Goal: Information Seeking & Learning: Learn about a topic

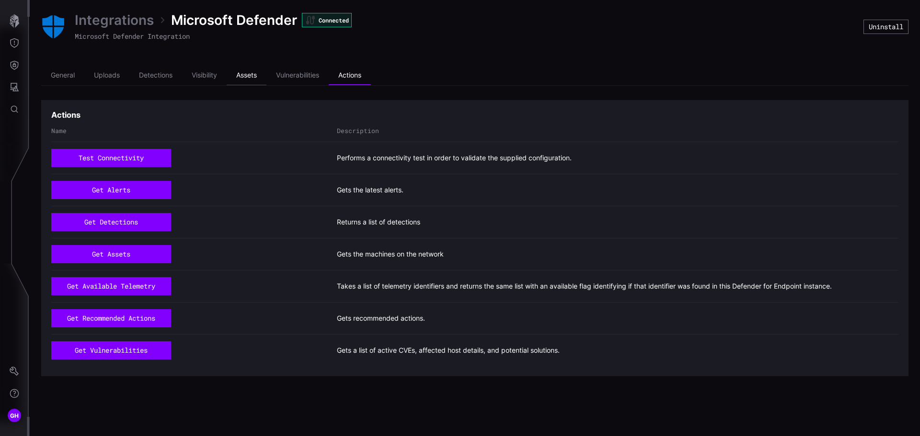
click at [243, 76] on li "Assets" at bounding box center [247, 75] width 40 height 19
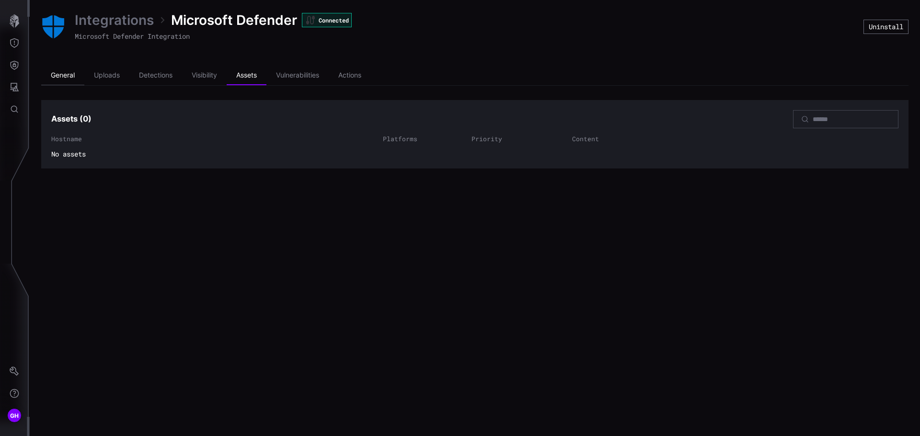
click at [69, 75] on li "General" at bounding box center [62, 75] width 43 height 19
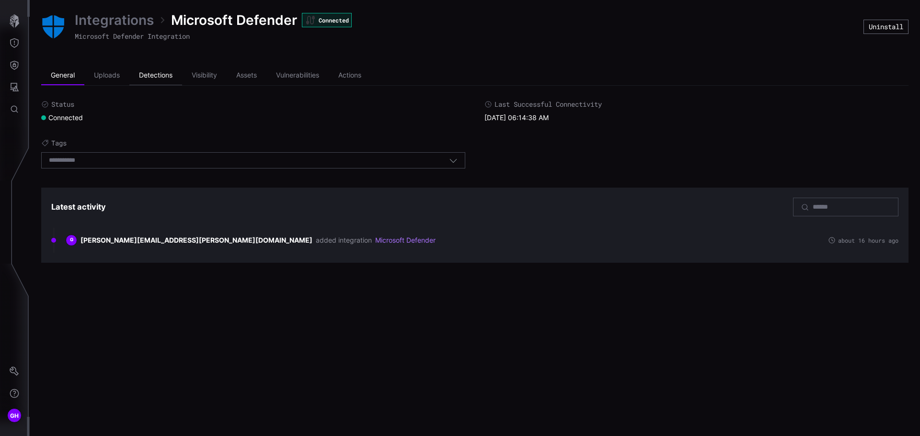
click at [152, 74] on li "Detections" at bounding box center [155, 75] width 53 height 19
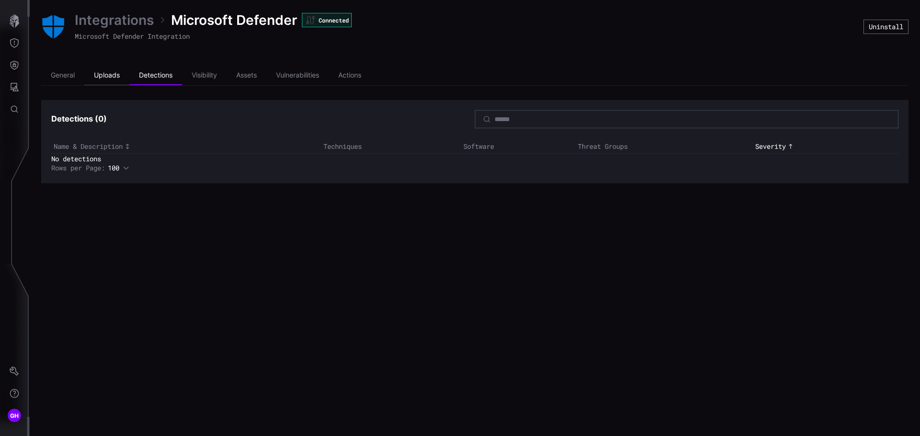
click at [118, 77] on li "Uploads" at bounding box center [106, 75] width 45 height 19
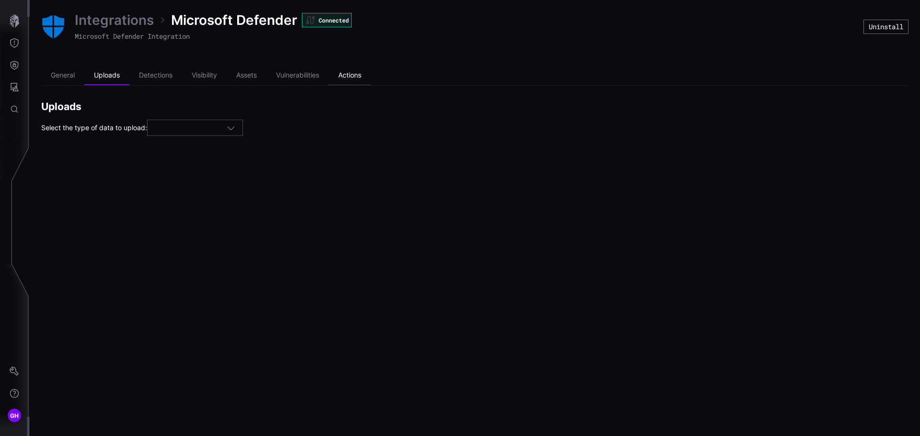
click at [347, 73] on li "Actions" at bounding box center [350, 75] width 42 height 19
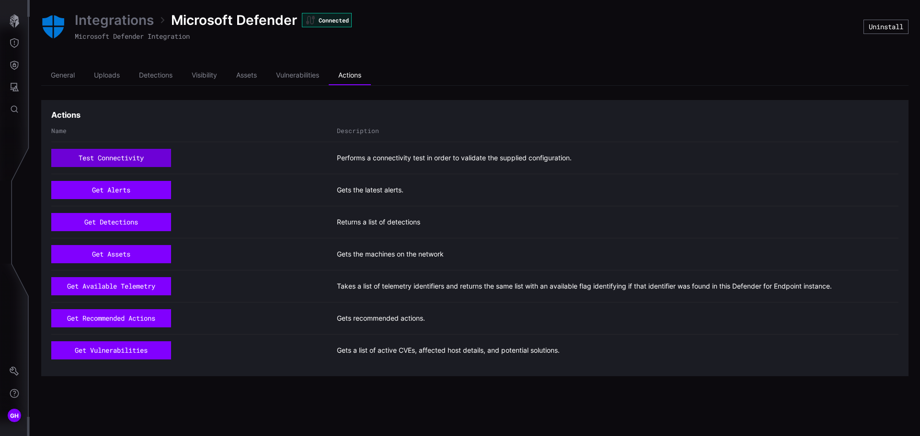
click at [148, 158] on button "test connectivity" at bounding box center [111, 158] width 120 height 18
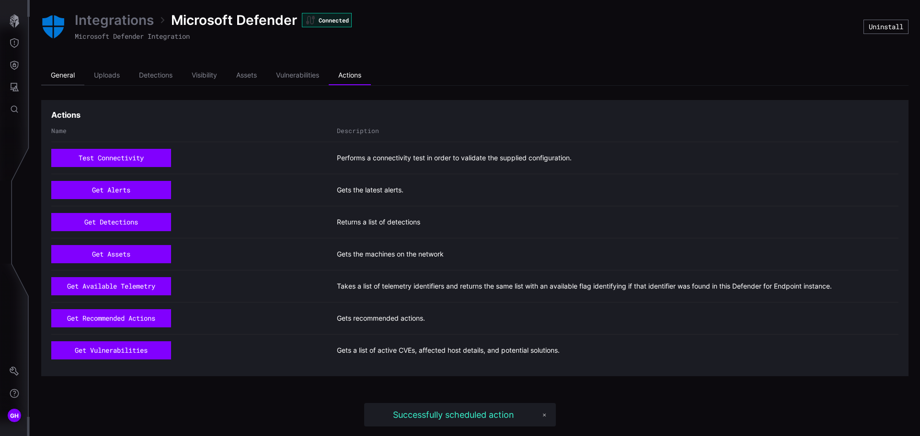
click at [73, 78] on li "General" at bounding box center [62, 75] width 43 height 19
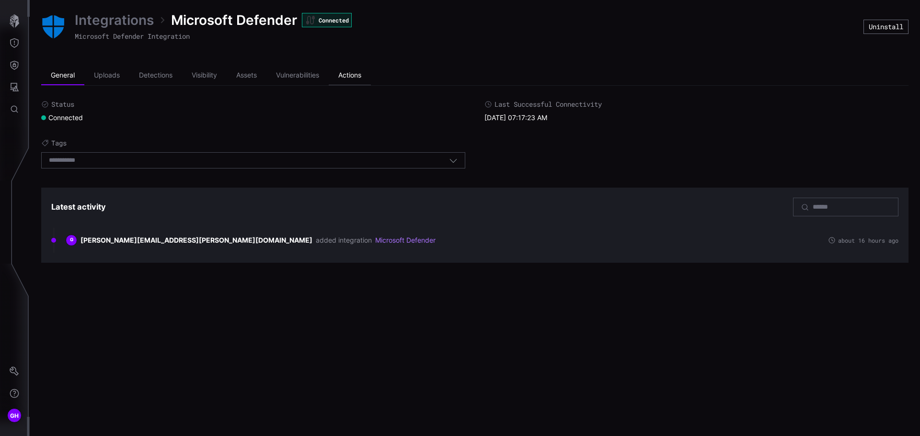
click at [352, 72] on li "Actions" at bounding box center [350, 75] width 42 height 19
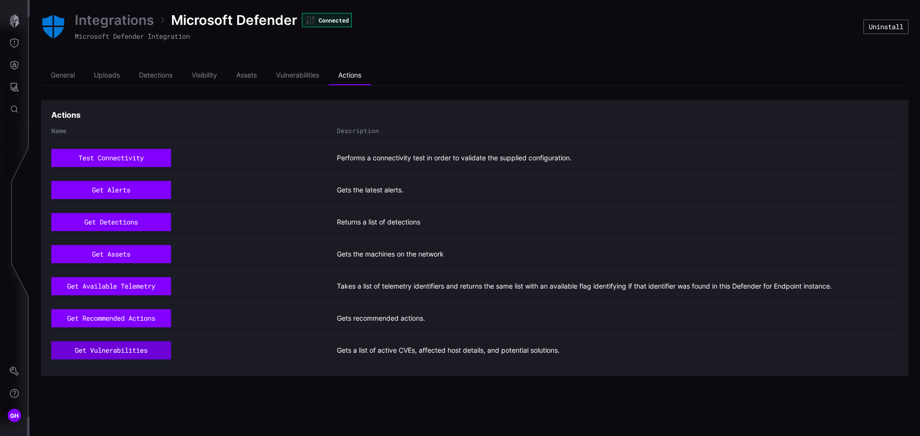
click at [121, 350] on button "get vulnerabilities" at bounding box center [111, 351] width 120 height 18
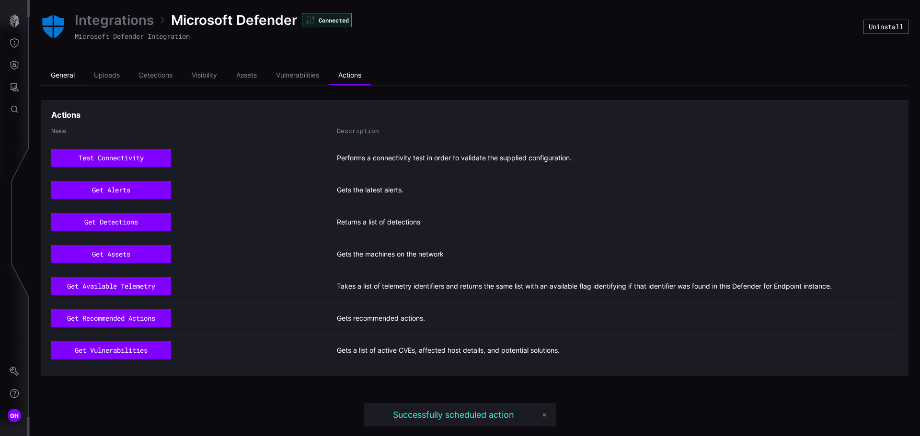
click at [71, 75] on li "General" at bounding box center [62, 75] width 43 height 19
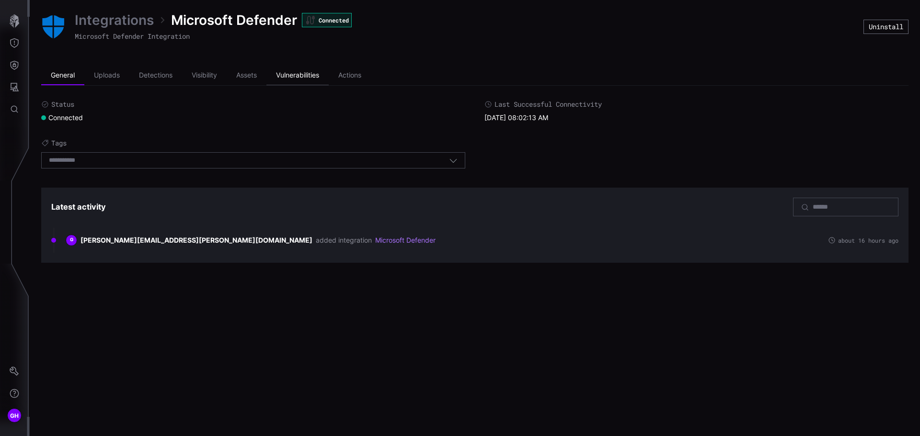
click at [302, 77] on li "Vulnerabilities" at bounding box center [297, 75] width 62 height 19
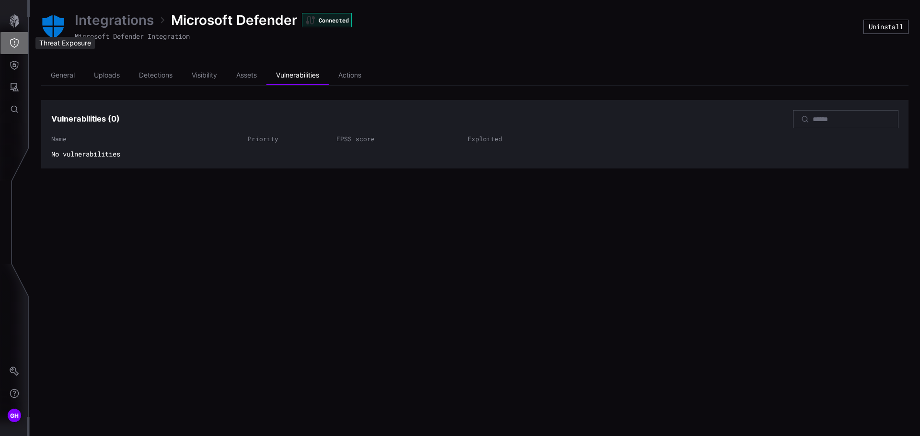
click at [13, 43] on icon "Threat Exposure" at bounding box center [15, 43] width 10 height 10
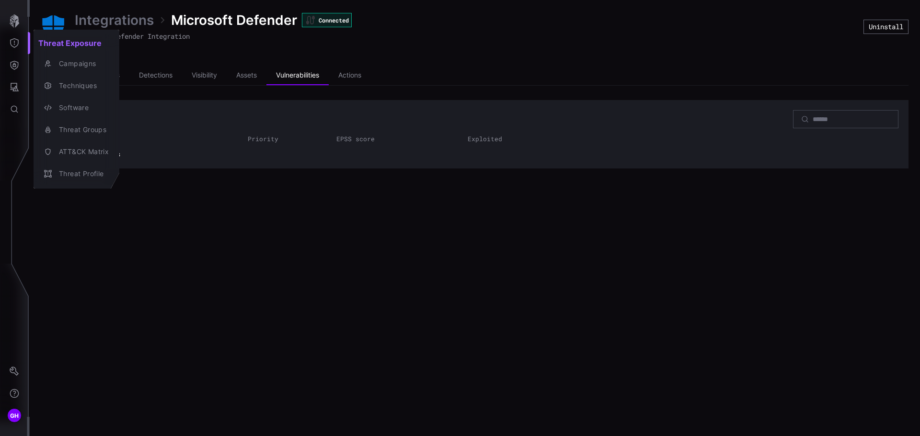
click at [17, 64] on div at bounding box center [460, 218] width 920 height 436
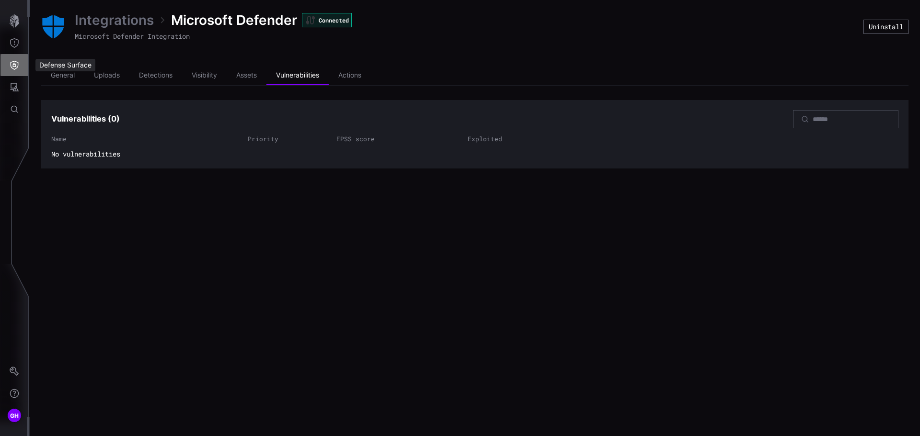
click at [16, 64] on icon "Defense Surface" at bounding box center [15, 65] width 10 height 10
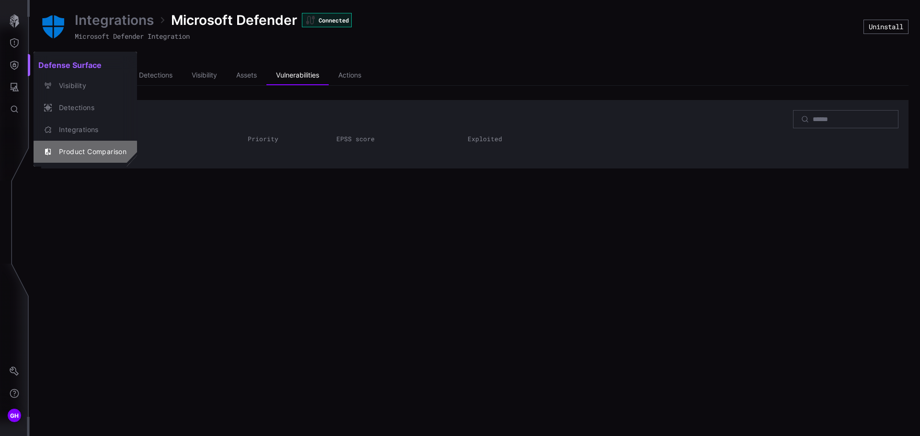
click at [95, 153] on div "Product Comparison" at bounding box center [90, 152] width 72 height 12
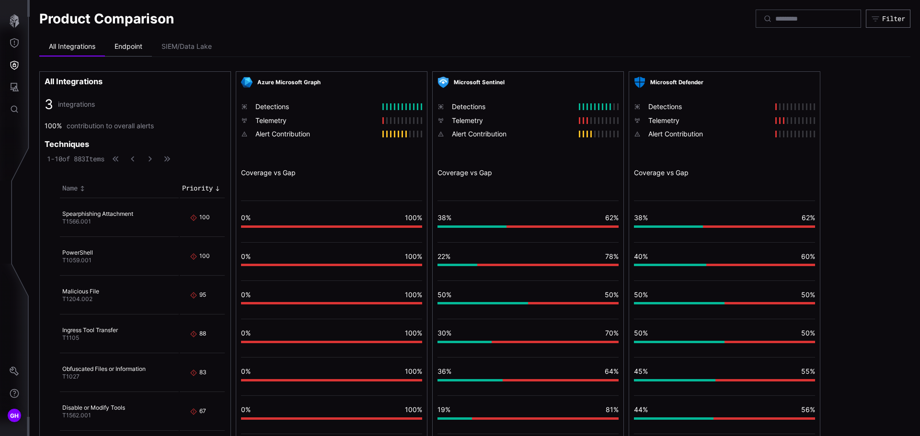
click at [138, 46] on li "Endpoint" at bounding box center [128, 46] width 47 height 19
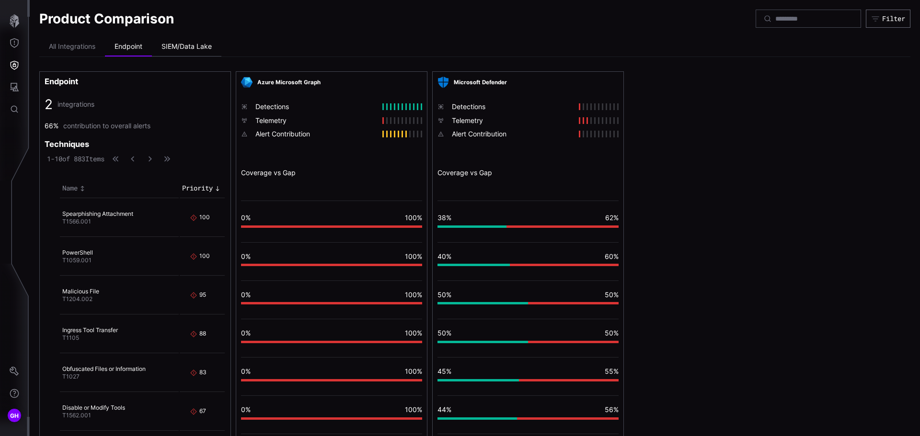
click at [197, 53] on li "SIEM/Data Lake" at bounding box center [186, 46] width 69 height 19
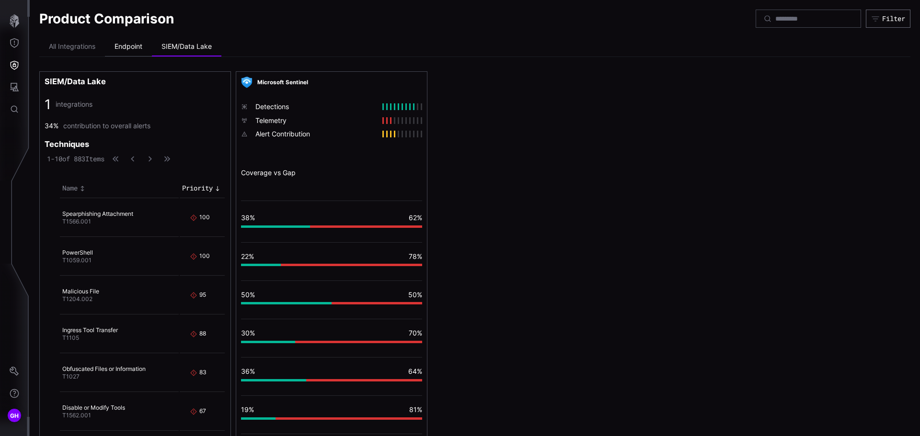
click at [128, 47] on li "Endpoint" at bounding box center [128, 46] width 47 height 19
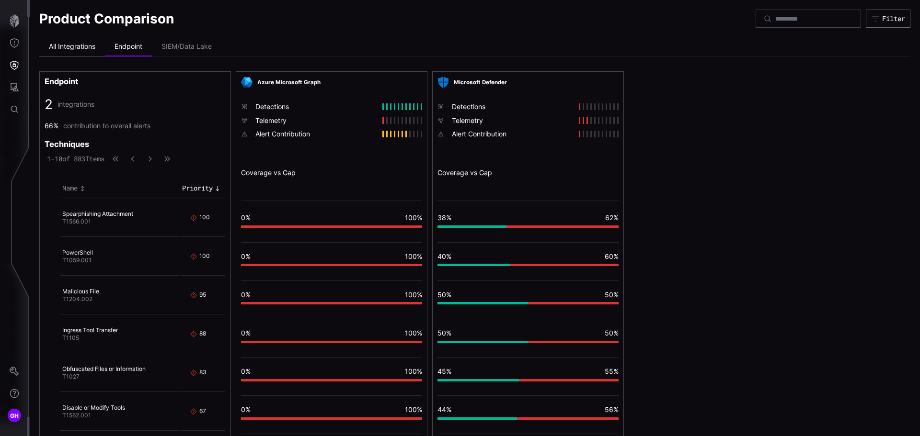
click at [66, 43] on li "All Integrations" at bounding box center [72, 46] width 66 height 19
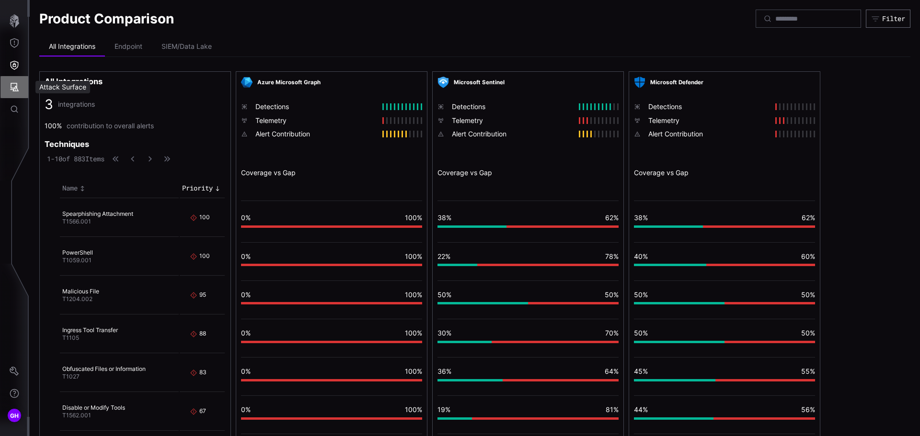
click at [15, 87] on icon "Attack Surface" at bounding box center [15, 87] width 10 height 10
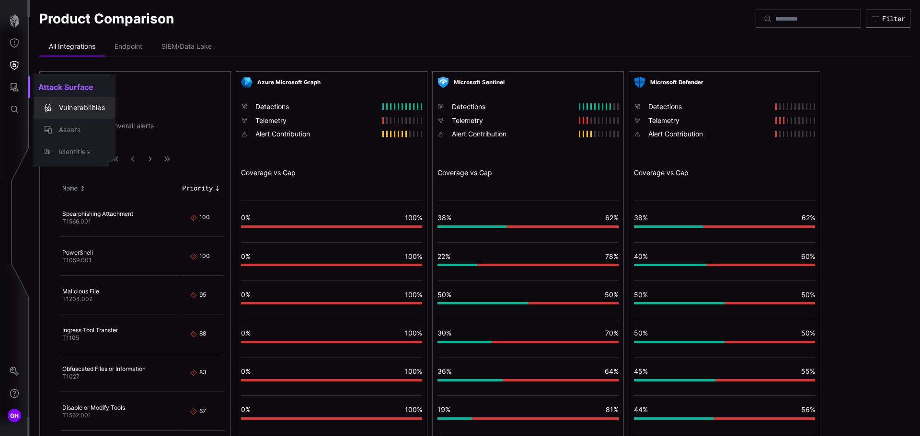
click at [69, 109] on div "Vulnerabilities" at bounding box center [79, 108] width 51 height 12
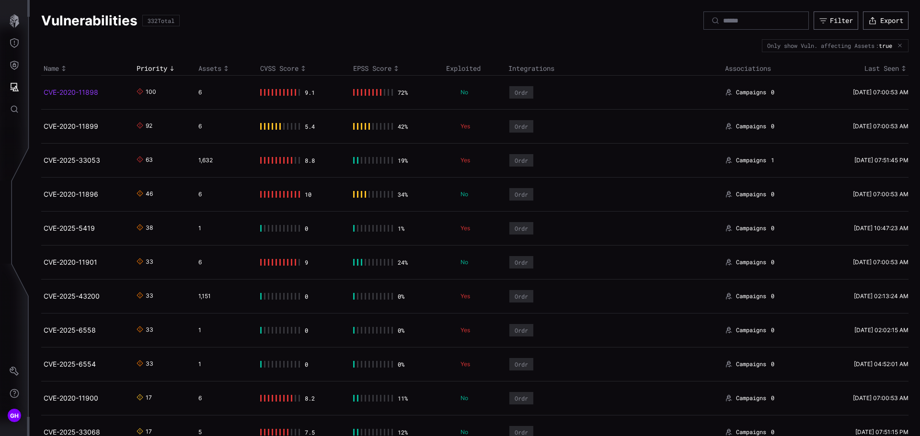
click at [93, 93] on link "CVE-2020-11898" at bounding box center [71, 92] width 55 height 8
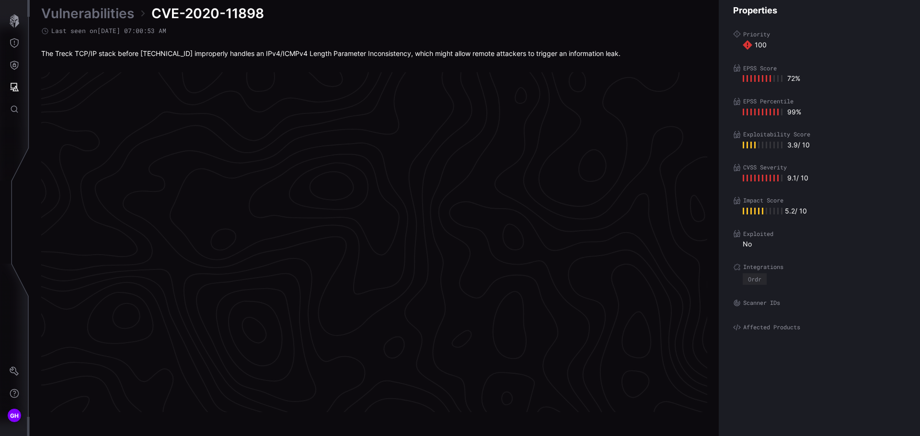
scroll to position [1989, 389]
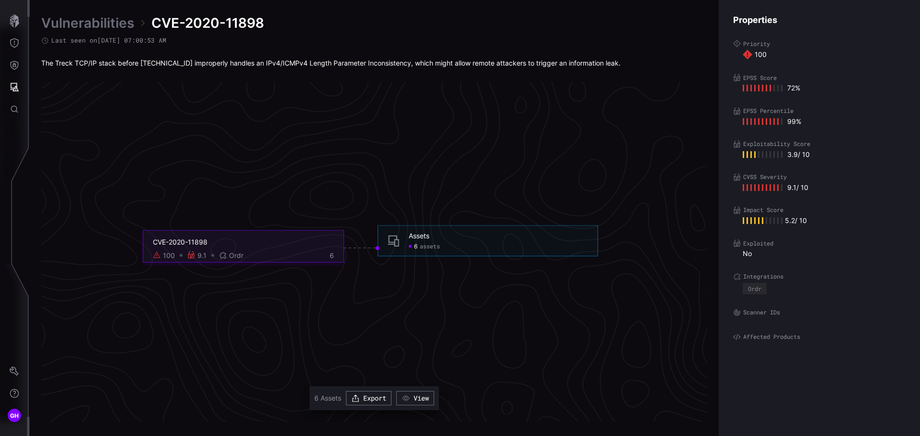
click at [160, 258] on icon at bounding box center [157, 255] width 8 height 8
click at [423, 398] on button "View" at bounding box center [415, 398] width 38 height 14
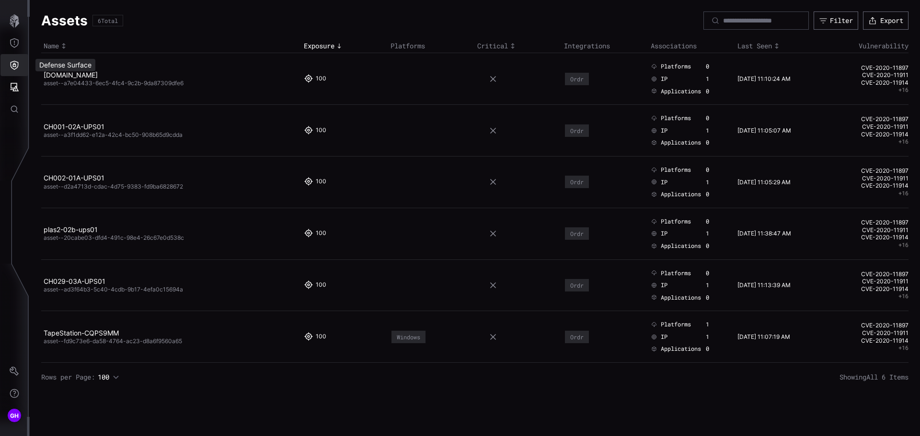
click at [14, 66] on icon "Defense Surface" at bounding box center [15, 65] width 10 height 10
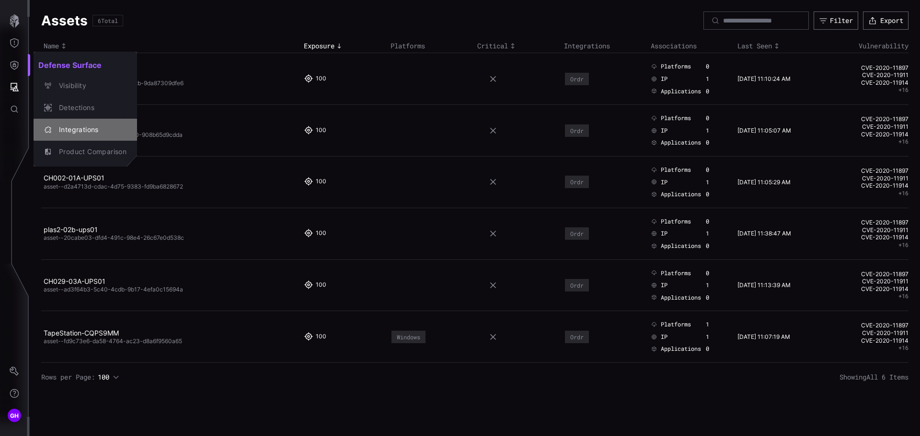
click at [68, 130] on div "Integrations" at bounding box center [90, 130] width 72 height 12
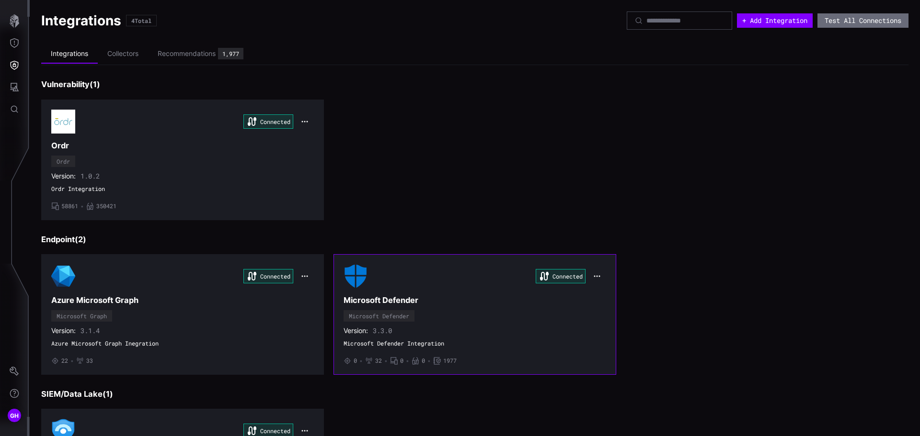
click at [444, 360] on span "1977" at bounding box center [449, 361] width 13 height 8
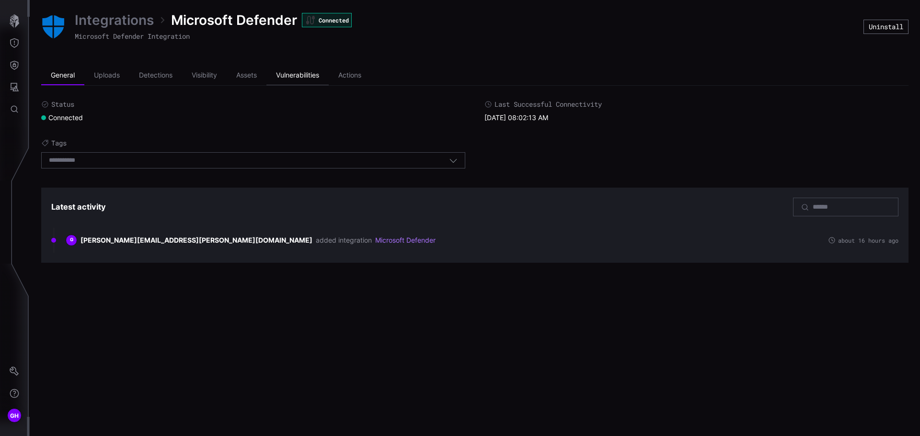
click at [318, 74] on li "Vulnerabilities" at bounding box center [297, 75] width 62 height 19
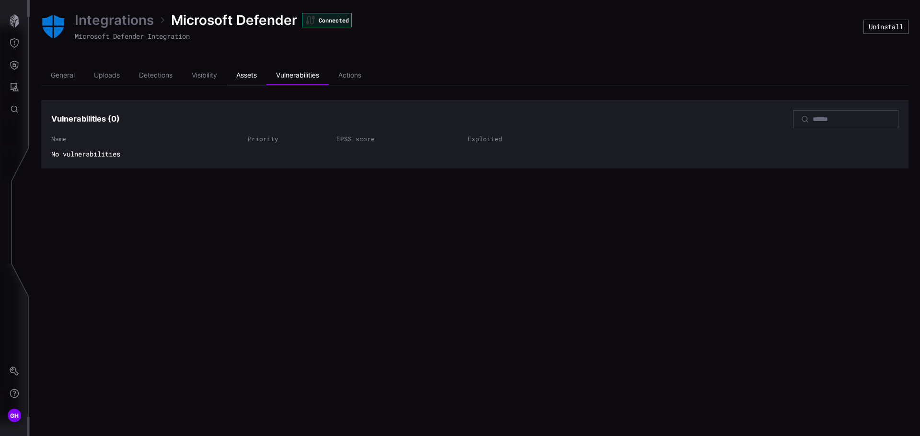
click at [258, 76] on li "Assets" at bounding box center [247, 75] width 40 height 19
click at [211, 73] on li "Visibility" at bounding box center [204, 75] width 45 height 19
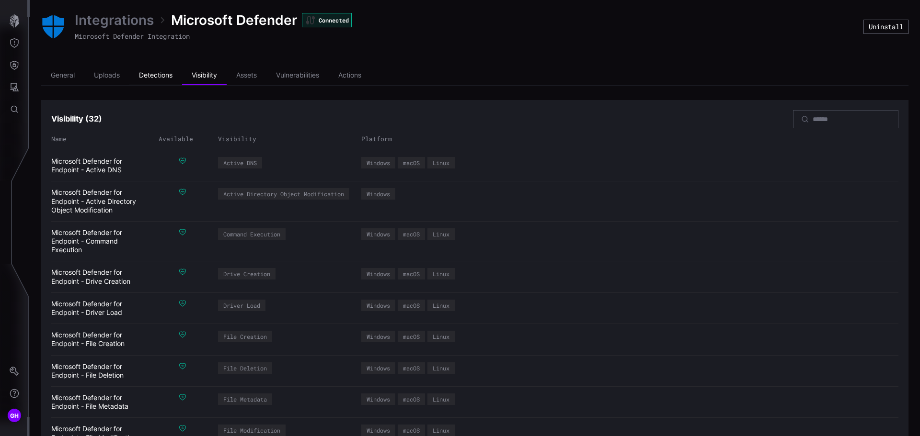
click at [166, 79] on li "Detections" at bounding box center [155, 75] width 53 height 19
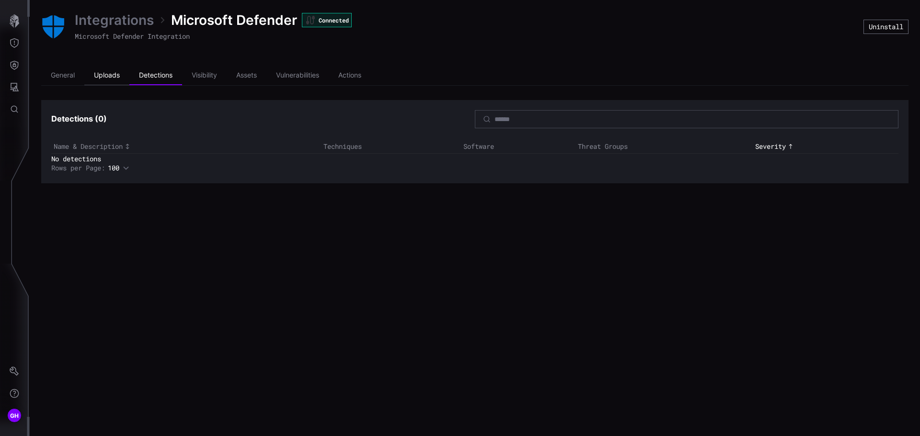
click at [125, 74] on li "Uploads" at bounding box center [106, 75] width 45 height 19
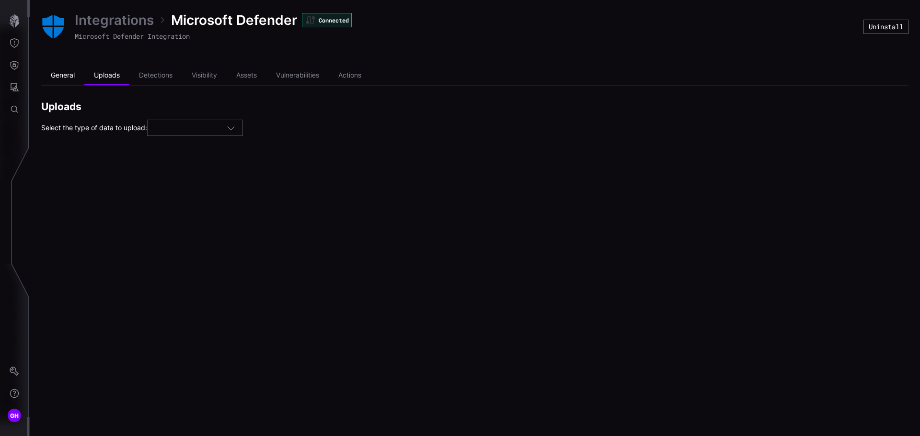
click at [63, 71] on li "General" at bounding box center [62, 75] width 43 height 19
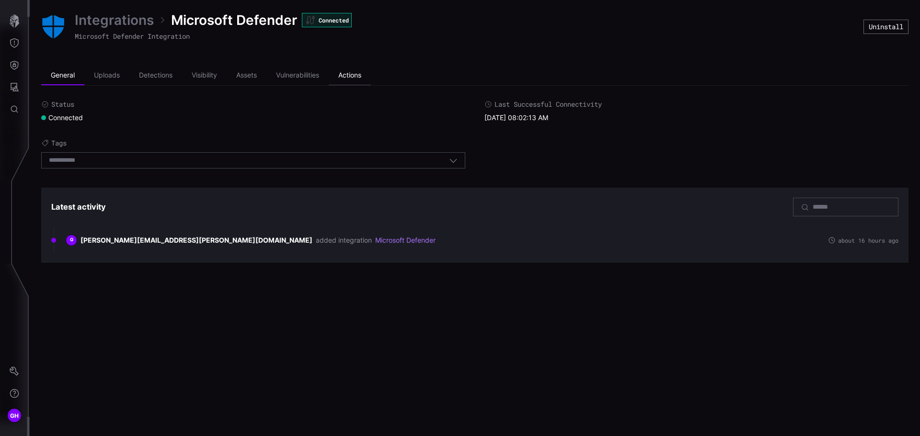
click at [347, 84] on li "Actions" at bounding box center [350, 75] width 42 height 19
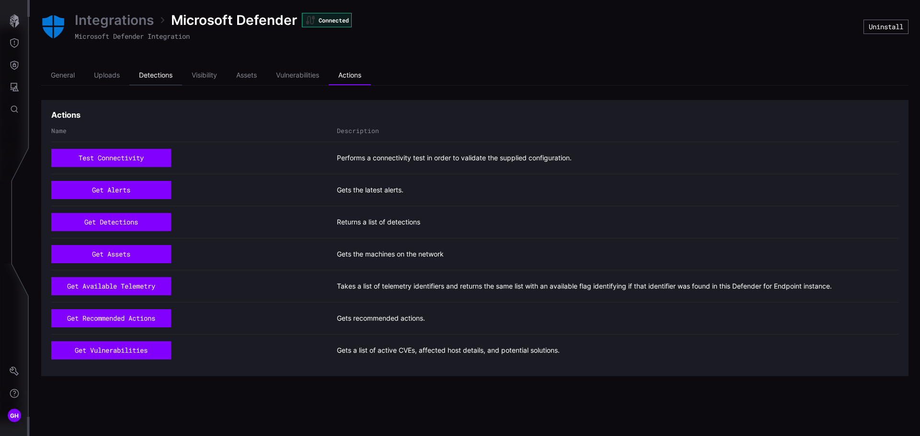
click at [162, 76] on li "Detections" at bounding box center [155, 75] width 53 height 19
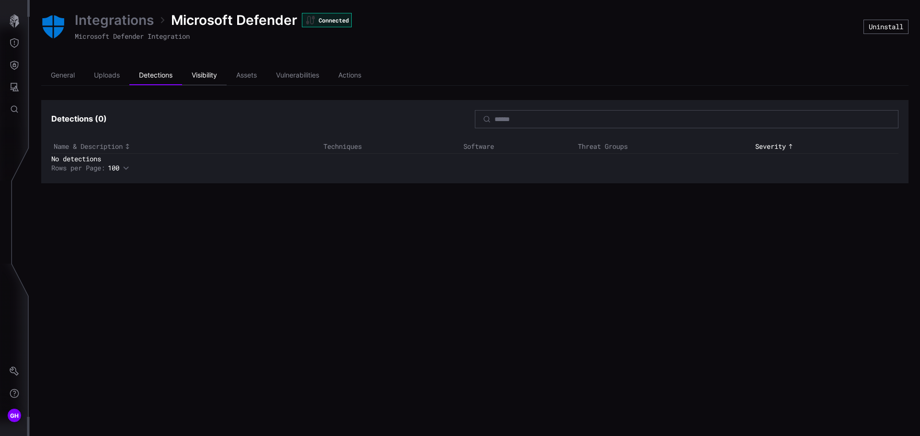
click at [204, 74] on li "Visibility" at bounding box center [204, 75] width 45 height 19
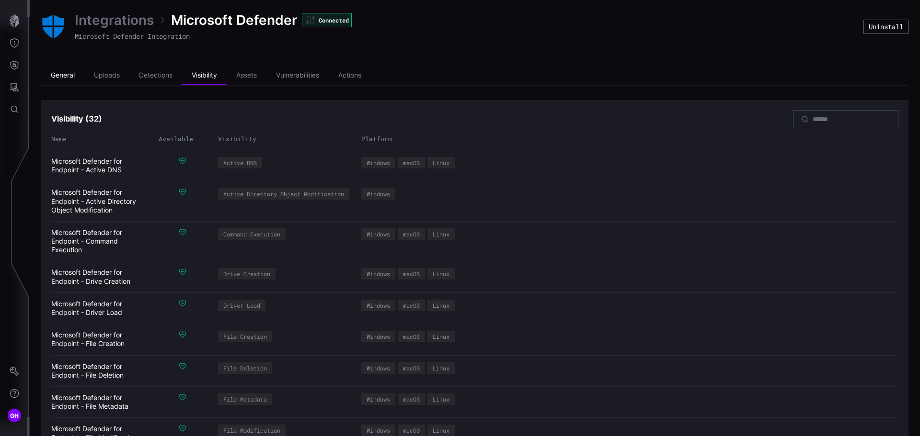
click at [63, 78] on li "General" at bounding box center [62, 75] width 43 height 19
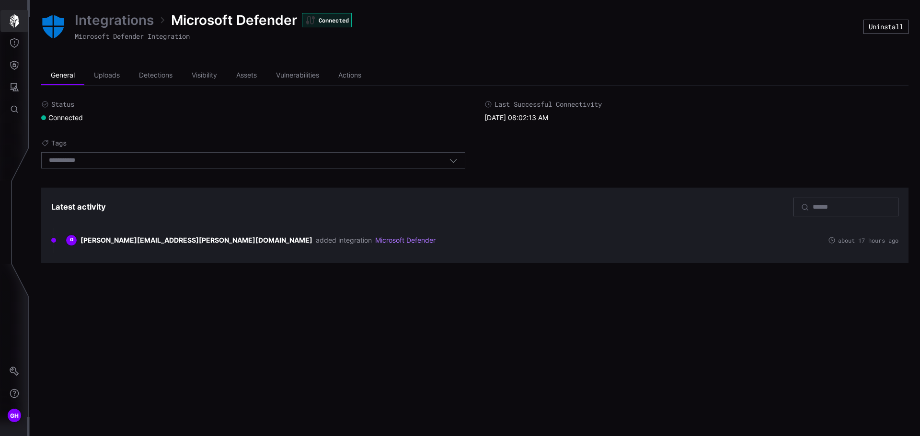
click at [16, 18] on icon "button" at bounding box center [15, 20] width 10 height 13
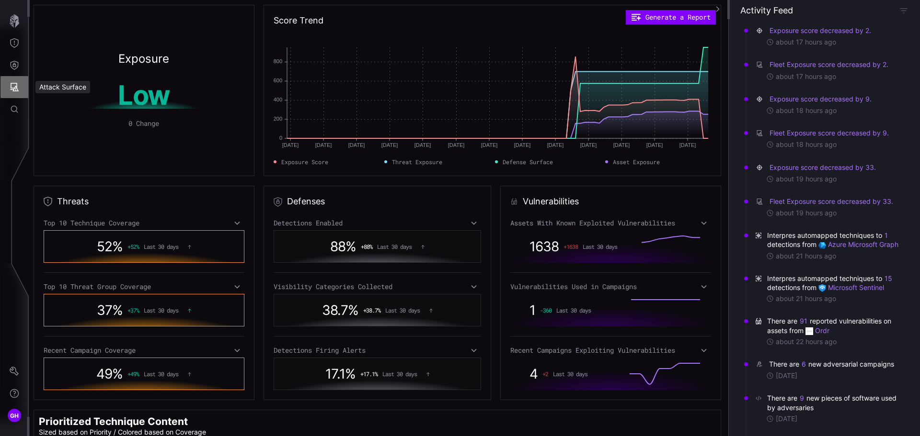
click at [19, 85] on button "Attack Surface" at bounding box center [14, 87] width 28 height 22
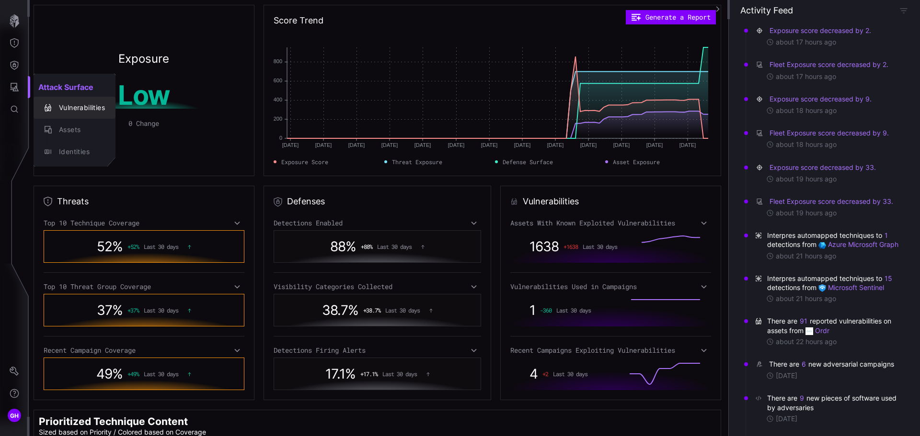
click at [72, 105] on div "Vulnerabilities" at bounding box center [79, 108] width 51 height 12
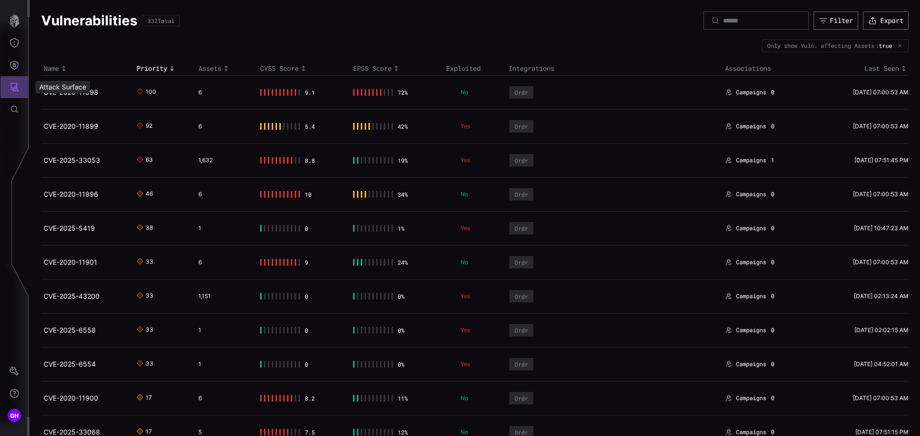
click at [19, 89] on button "Attack Surface" at bounding box center [14, 87] width 28 height 22
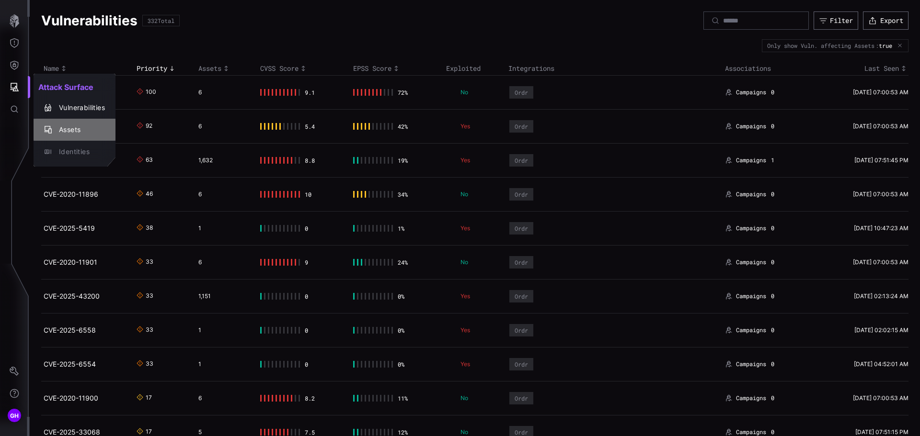
click at [62, 131] on div "Assets" at bounding box center [79, 130] width 51 height 12
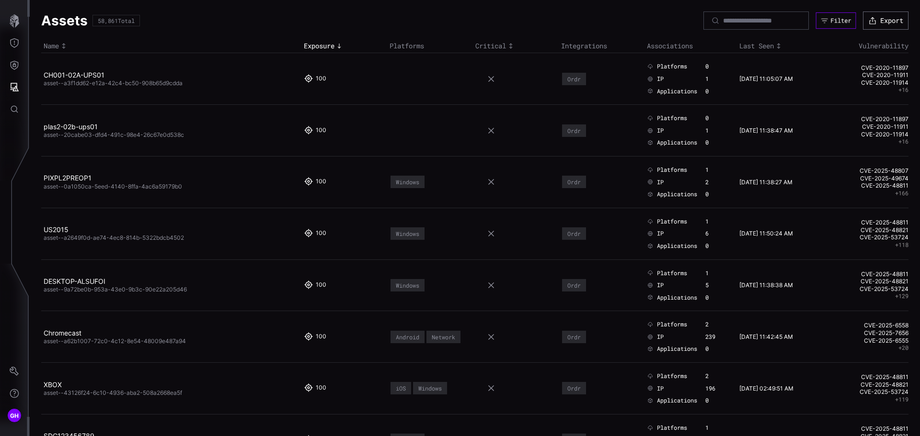
click at [834, 21] on div "Filter" at bounding box center [840, 21] width 21 height 8
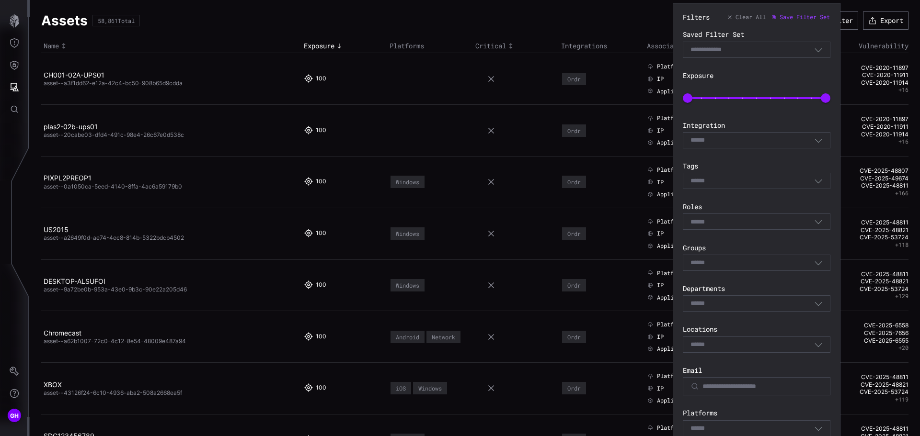
click at [776, 139] on div "Select" at bounding box center [752, 140] width 124 height 9
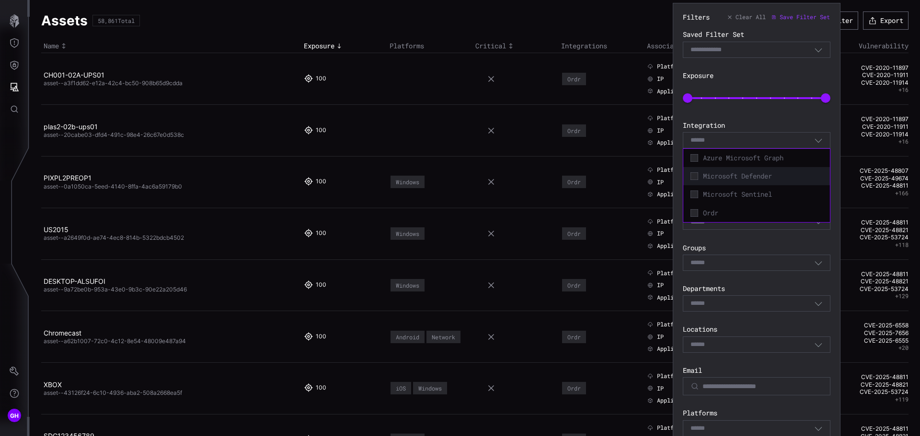
click at [768, 175] on span "Microsoft Defender" at bounding box center [763, 176] width 120 height 9
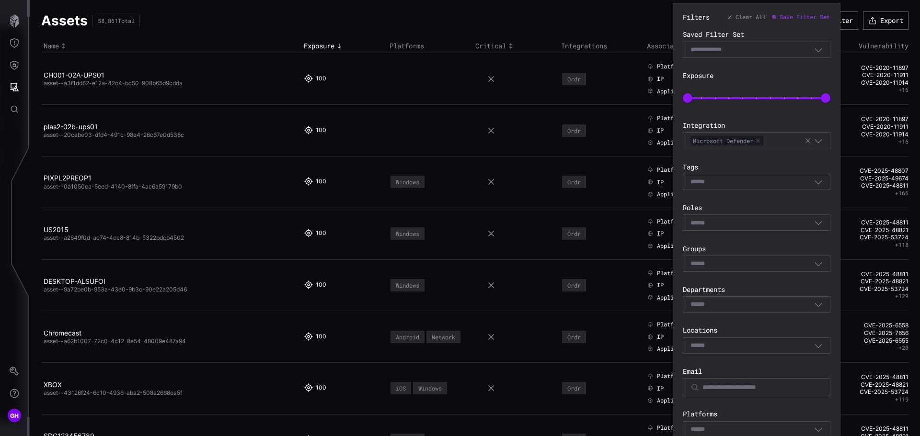
click at [810, 122] on label "Integration" at bounding box center [757, 125] width 148 height 9
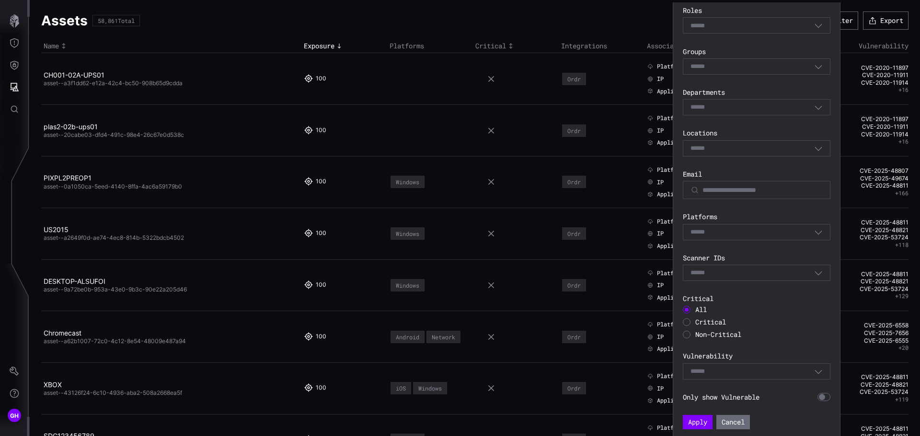
scroll to position [199, 0]
click at [697, 422] on button "Apply" at bounding box center [698, 421] width 30 height 14
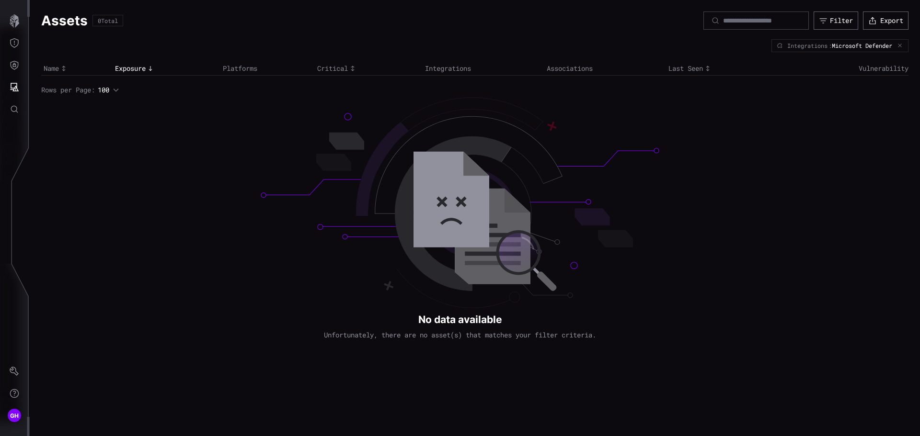
click at [901, 44] on icon "button" at bounding box center [900, 46] width 6 height 6
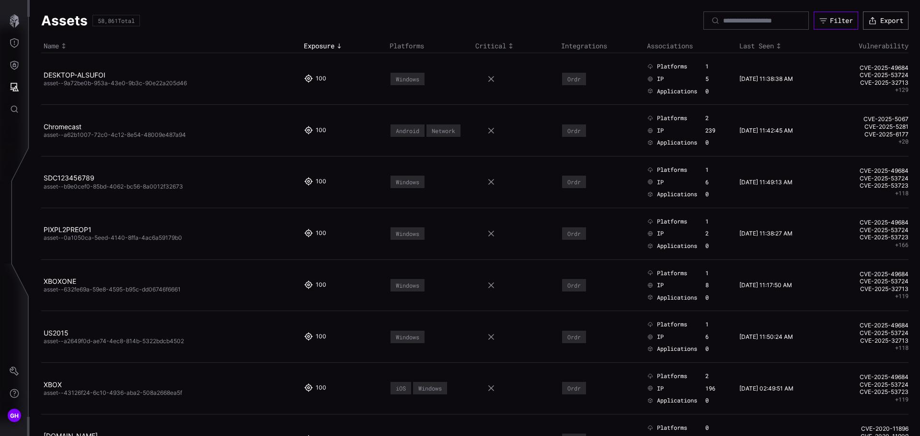
click at [820, 18] on button "Filter" at bounding box center [835, 20] width 45 height 18
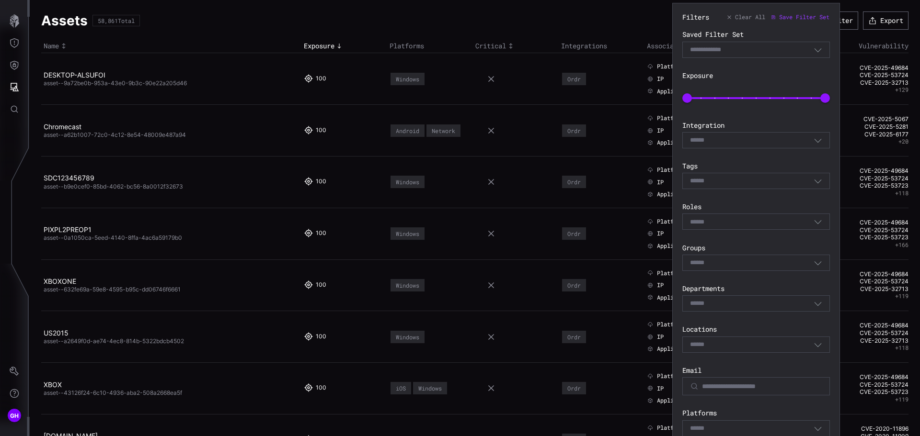
click at [743, 140] on div "Select" at bounding box center [752, 140] width 124 height 9
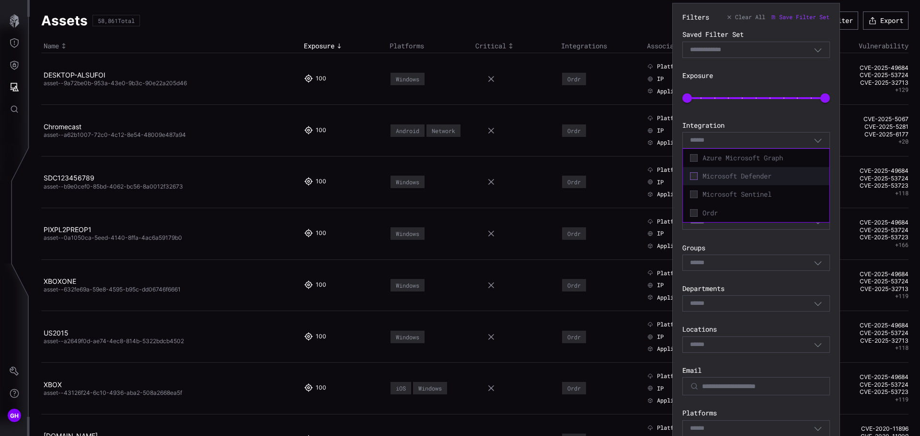
click at [692, 180] on icon at bounding box center [694, 176] width 8 height 8
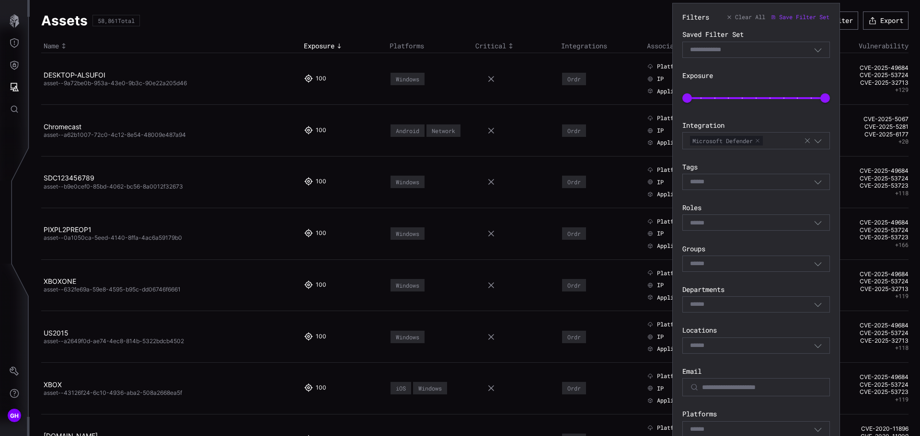
click at [741, 118] on div "Filters Clear All Save Filter Set Saved Filter Set Select Filter Exposure 0 100…" at bounding box center [756, 320] width 148 height 614
click at [701, 228] on div "Select" at bounding box center [756, 223] width 148 height 16
click at [699, 229] on div "Select" at bounding box center [756, 223] width 148 height 16
click at [703, 186] on input at bounding box center [701, 182] width 23 height 8
drag, startPoint x: 697, startPoint y: 191, endPoint x: 767, endPoint y: 165, distance: 75.2
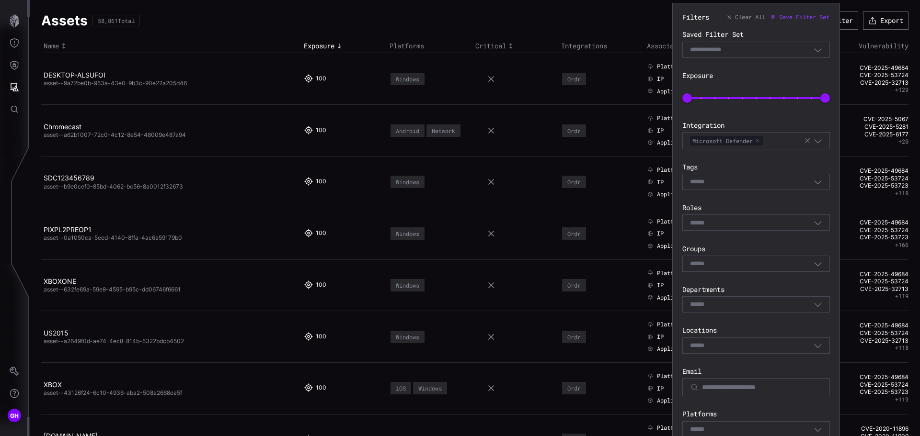
click at [767, 165] on label "Tags" at bounding box center [756, 167] width 148 height 9
click at [749, 263] on div "Select" at bounding box center [752, 264] width 124 height 9
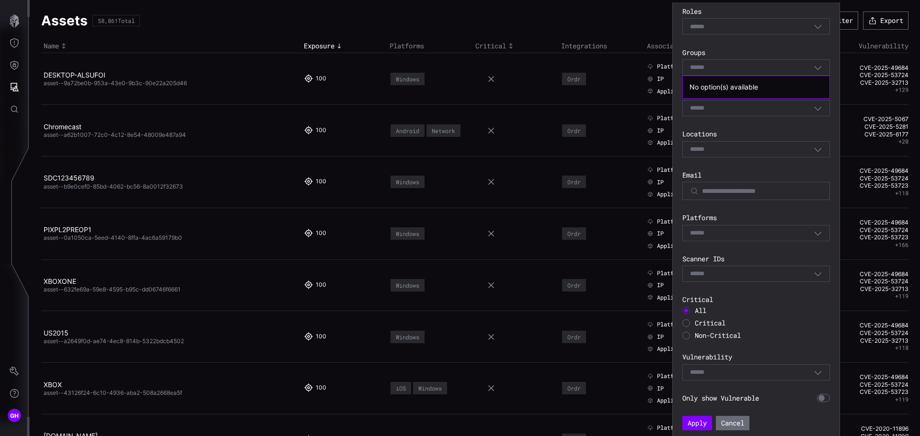
scroll to position [199, 0]
click at [719, 227] on div "Select" at bounding box center [752, 231] width 124 height 9
drag, startPoint x: 736, startPoint y: 422, endPoint x: 737, endPoint y: 415, distance: 6.7
click at [736, 419] on button "Cancel" at bounding box center [733, 420] width 32 height 13
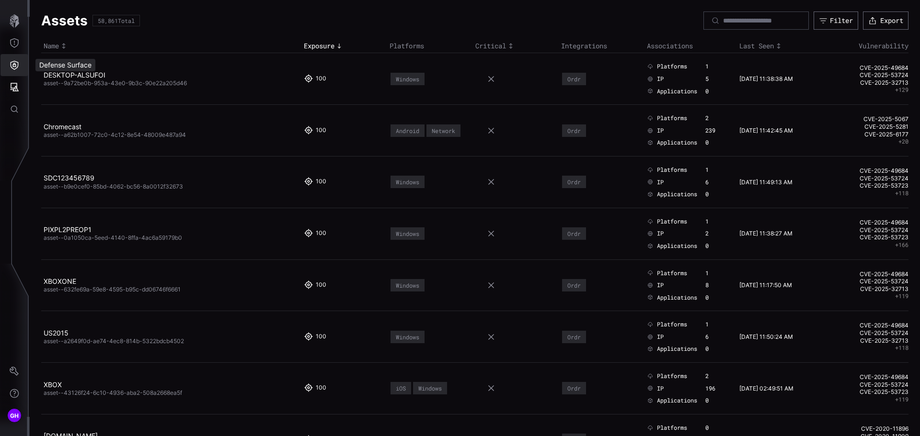
click at [16, 63] on icon "Defense Surface" at bounding box center [15, 65] width 10 height 10
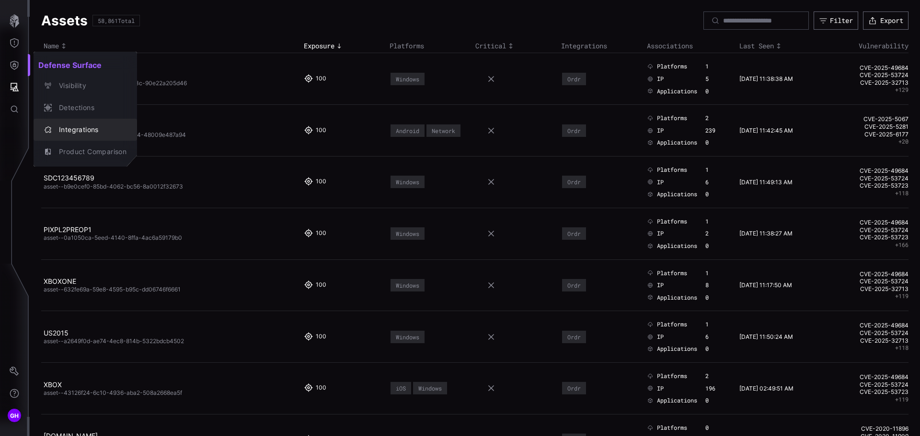
click at [83, 126] on div "Integrations" at bounding box center [90, 130] width 72 height 12
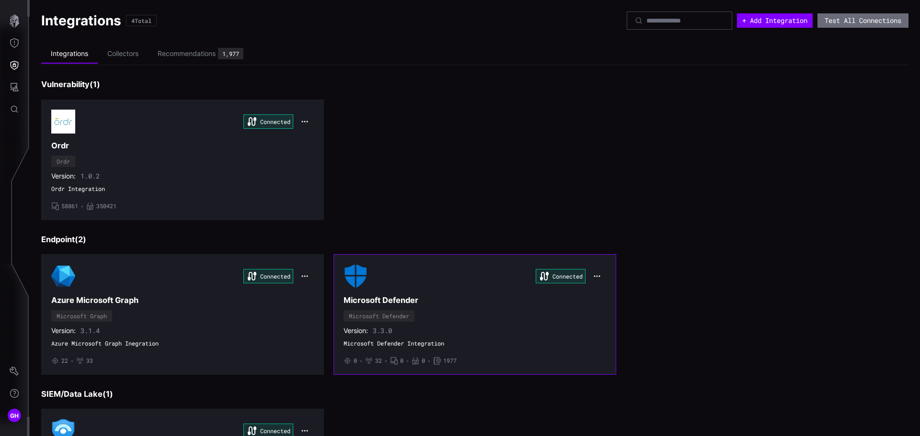
click at [443, 361] on span "1977" at bounding box center [449, 361] width 13 height 8
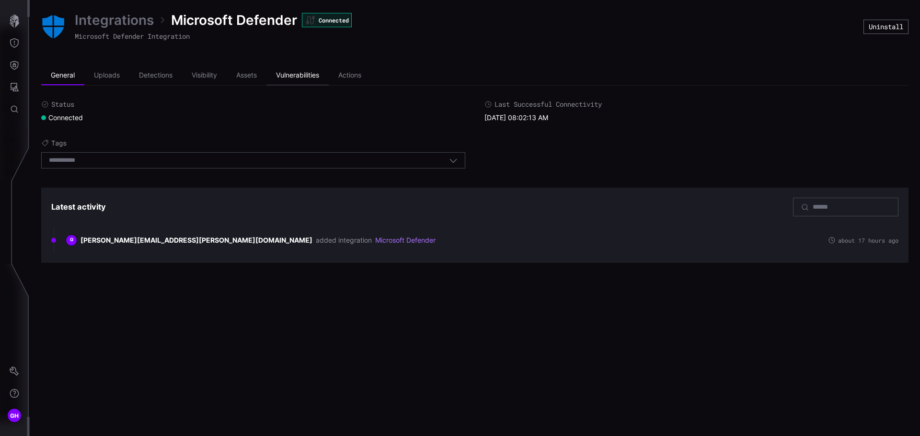
click at [315, 75] on li "Vulnerabilities" at bounding box center [297, 75] width 62 height 19
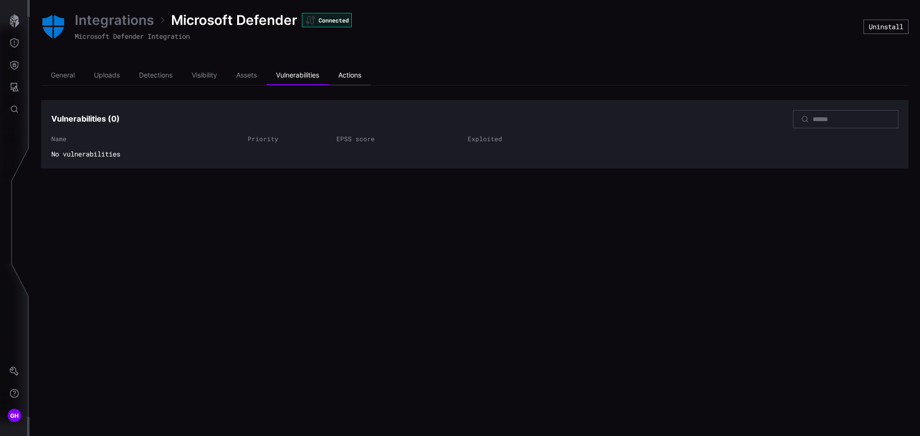
click at [355, 73] on li "Actions" at bounding box center [350, 75] width 42 height 19
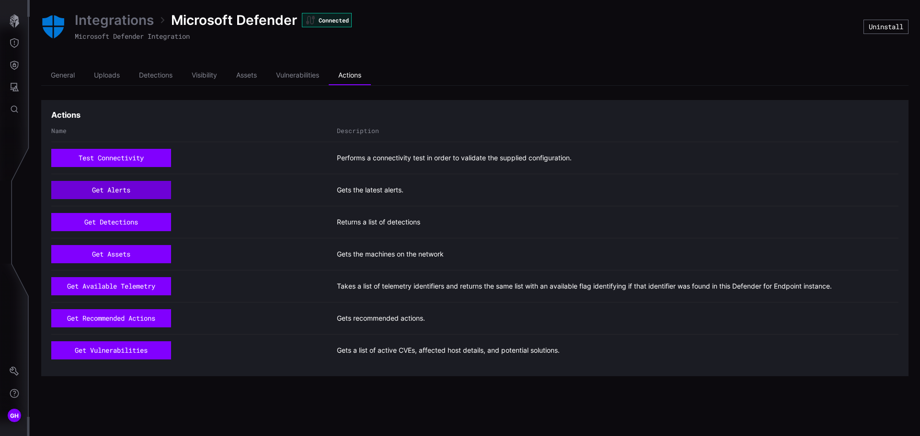
click at [123, 185] on button "get alerts" at bounding box center [111, 190] width 120 height 18
click at [128, 252] on button "get assets" at bounding box center [111, 254] width 120 height 18
click at [130, 315] on button "get recommended actions" at bounding box center [111, 318] width 119 height 18
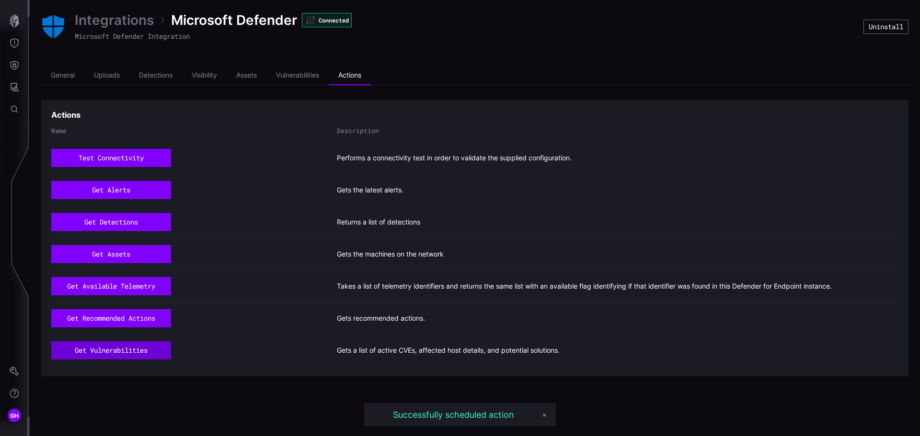
click at [120, 347] on button "get vulnerabilities" at bounding box center [111, 351] width 120 height 18
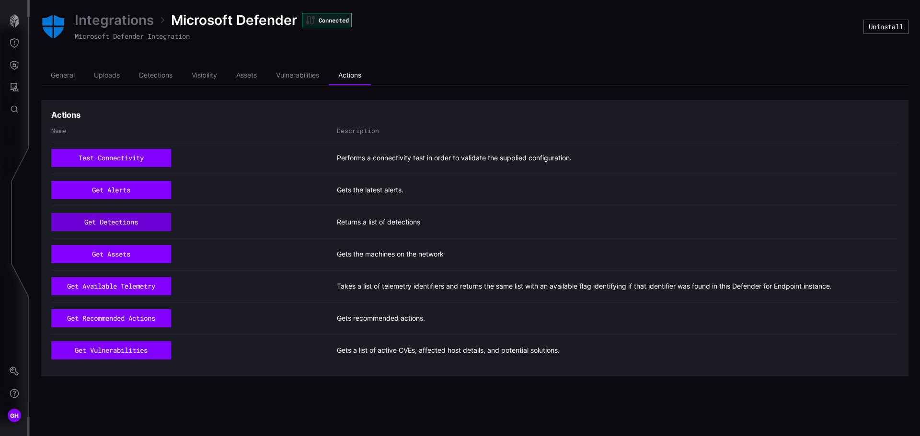
click at [114, 220] on button "get detections" at bounding box center [111, 222] width 120 height 18
click at [58, 77] on li "General" at bounding box center [62, 75] width 43 height 19
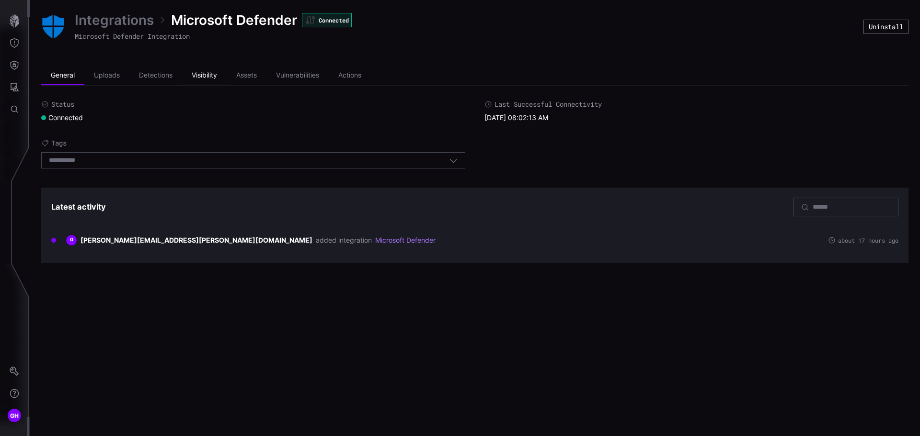
click at [205, 75] on li "Visibility" at bounding box center [204, 75] width 45 height 19
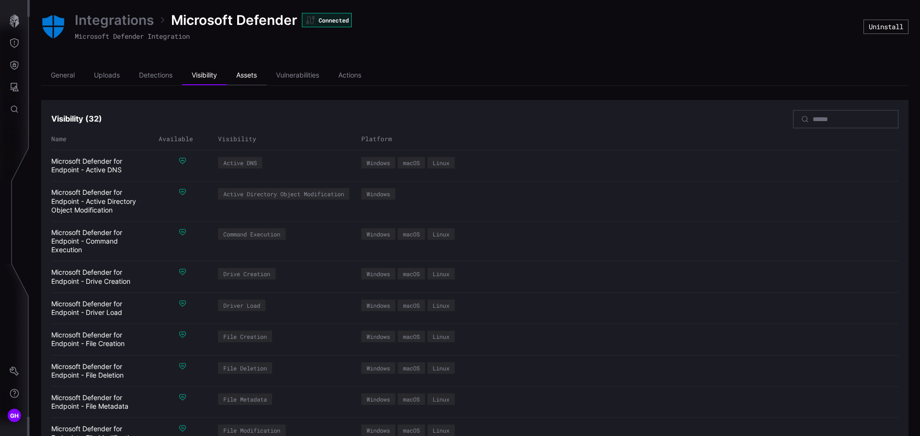
click at [243, 76] on li "Assets" at bounding box center [247, 75] width 40 height 19
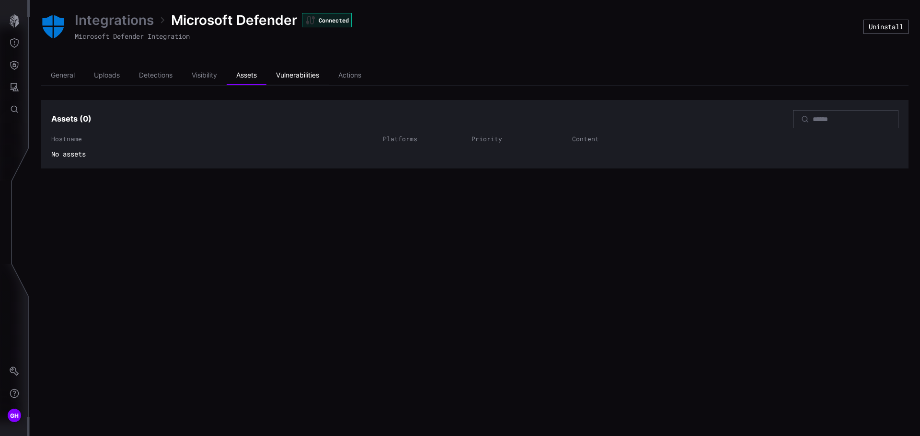
click at [296, 71] on li "Vulnerabilities" at bounding box center [297, 75] width 62 height 19
click at [157, 73] on li "Detections" at bounding box center [155, 75] width 53 height 19
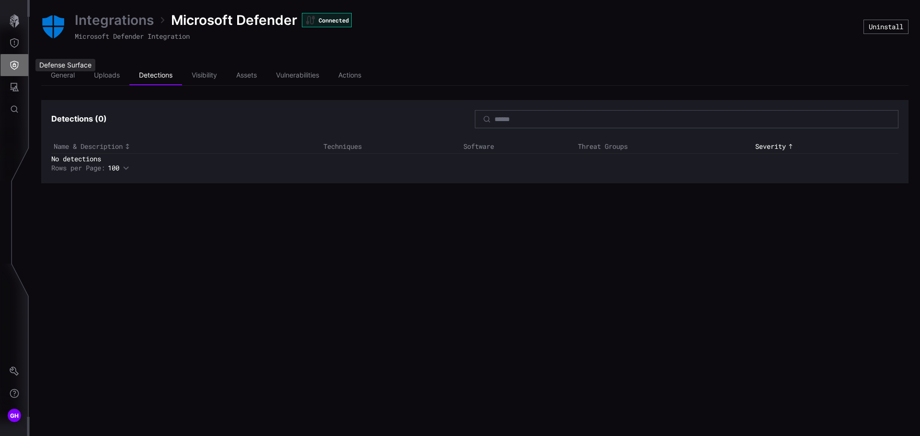
click at [14, 67] on icon "Defense Surface" at bounding box center [15, 65] width 10 height 10
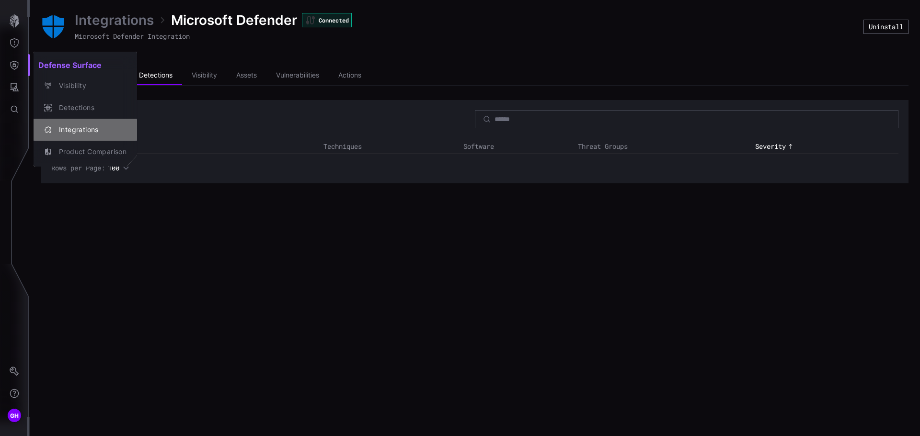
click at [65, 130] on div "Integrations" at bounding box center [90, 130] width 72 height 12
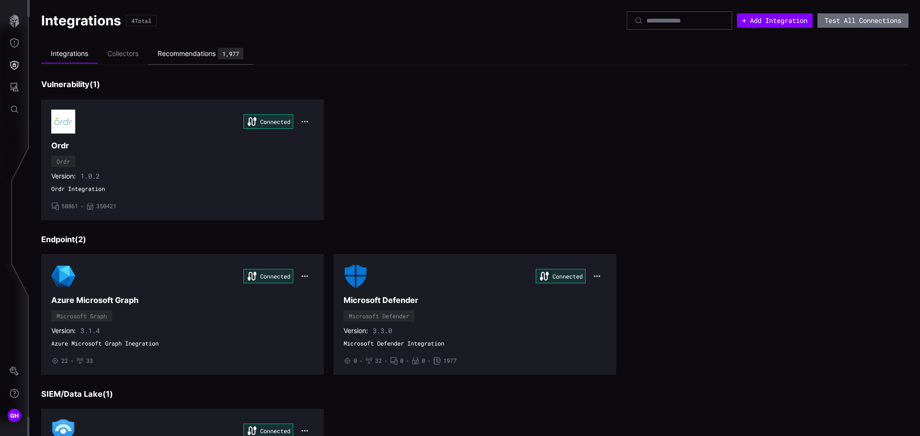
click at [184, 54] on div "Recommendations" at bounding box center [187, 53] width 58 height 9
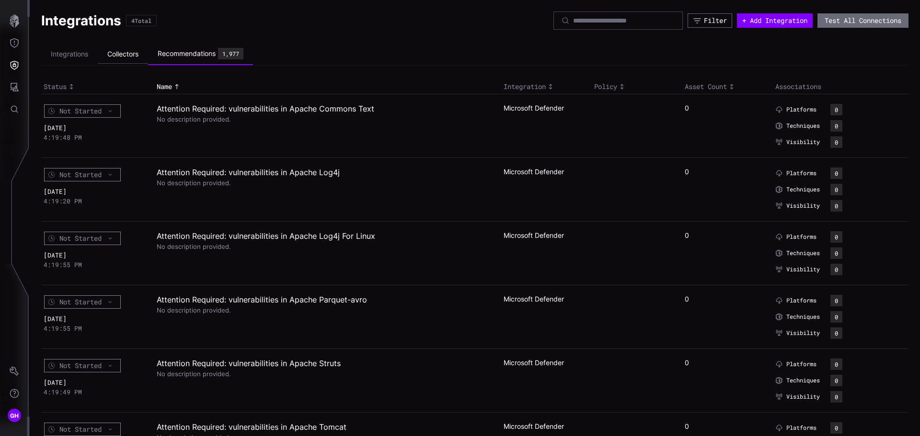
click at [130, 51] on li "Collectors" at bounding box center [123, 54] width 50 height 19
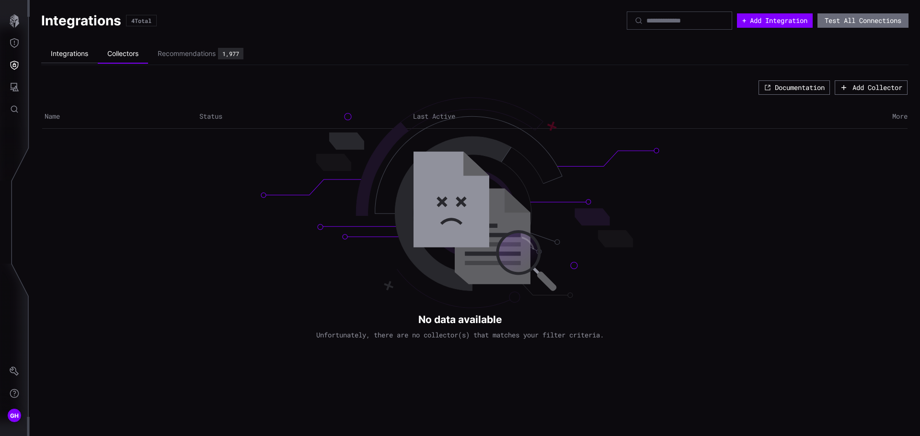
click at [74, 53] on li "Integrations" at bounding box center [69, 54] width 57 height 19
